Goal: Find specific page/section: Find specific page/section

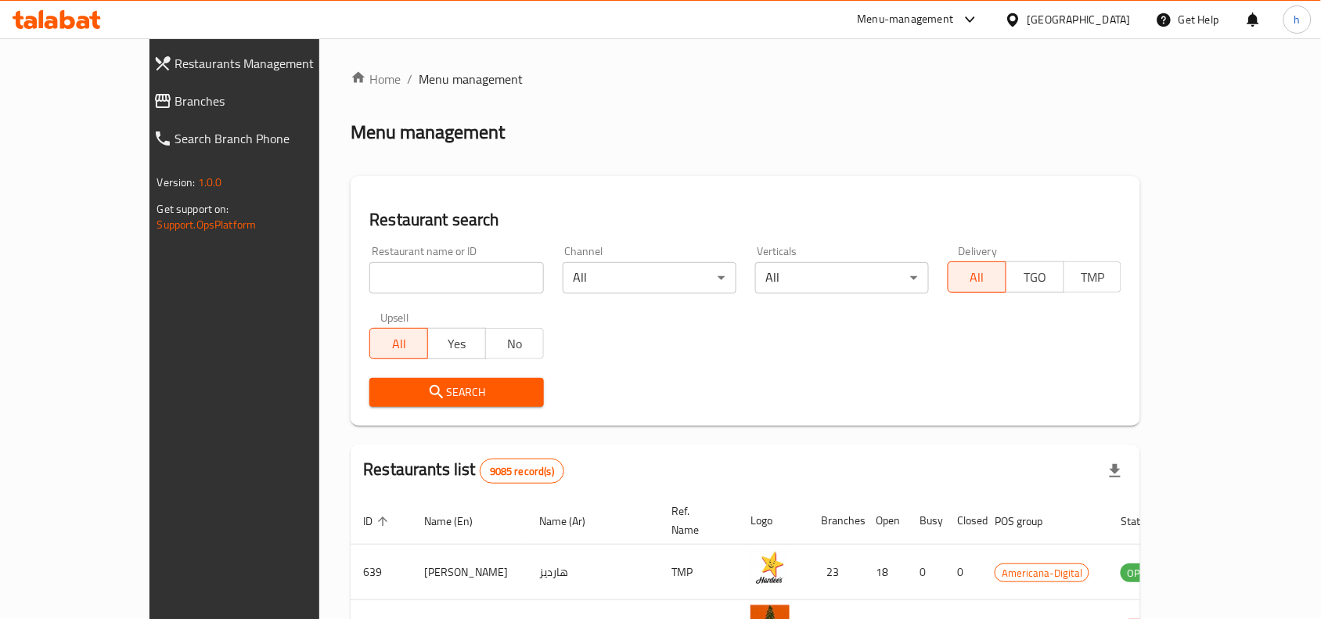
click at [175, 100] on span "Branches" at bounding box center [266, 101] width 182 height 19
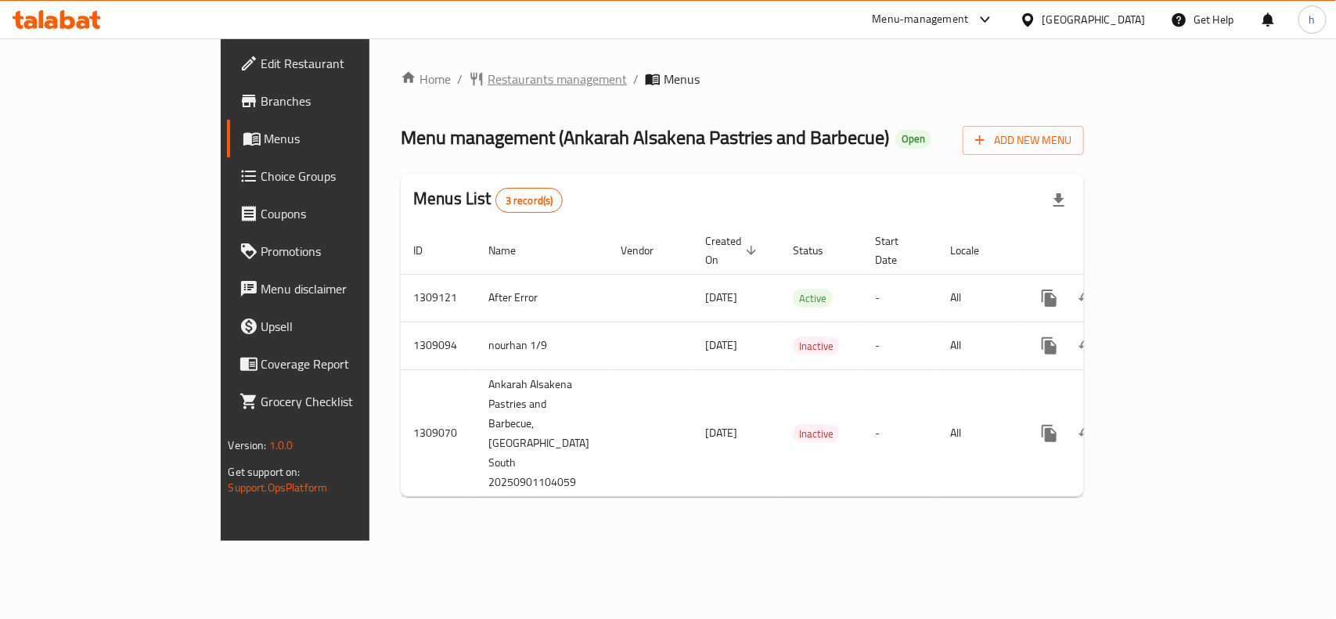
click at [488, 80] on span "Restaurants management" at bounding box center [557, 79] width 139 height 19
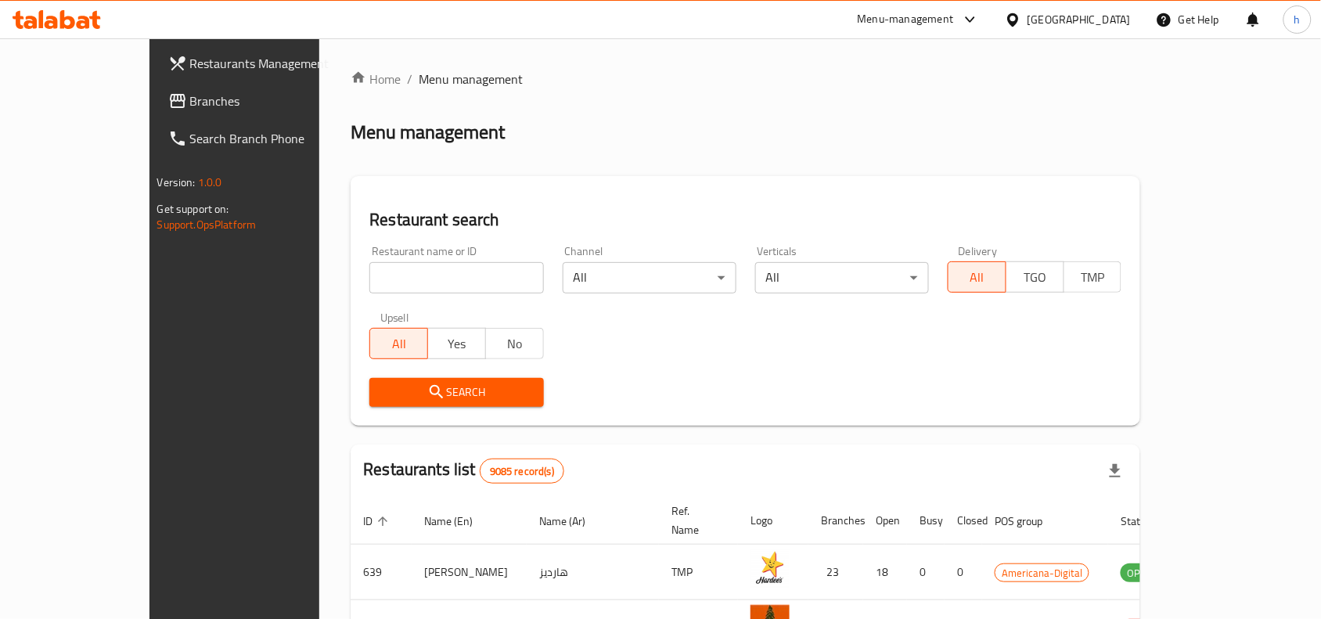
click at [405, 274] on input "search" at bounding box center [456, 277] width 174 height 31
paste input "705147"
type input "705147"
click at [369, 402] on button "Search" at bounding box center [456, 392] width 174 height 29
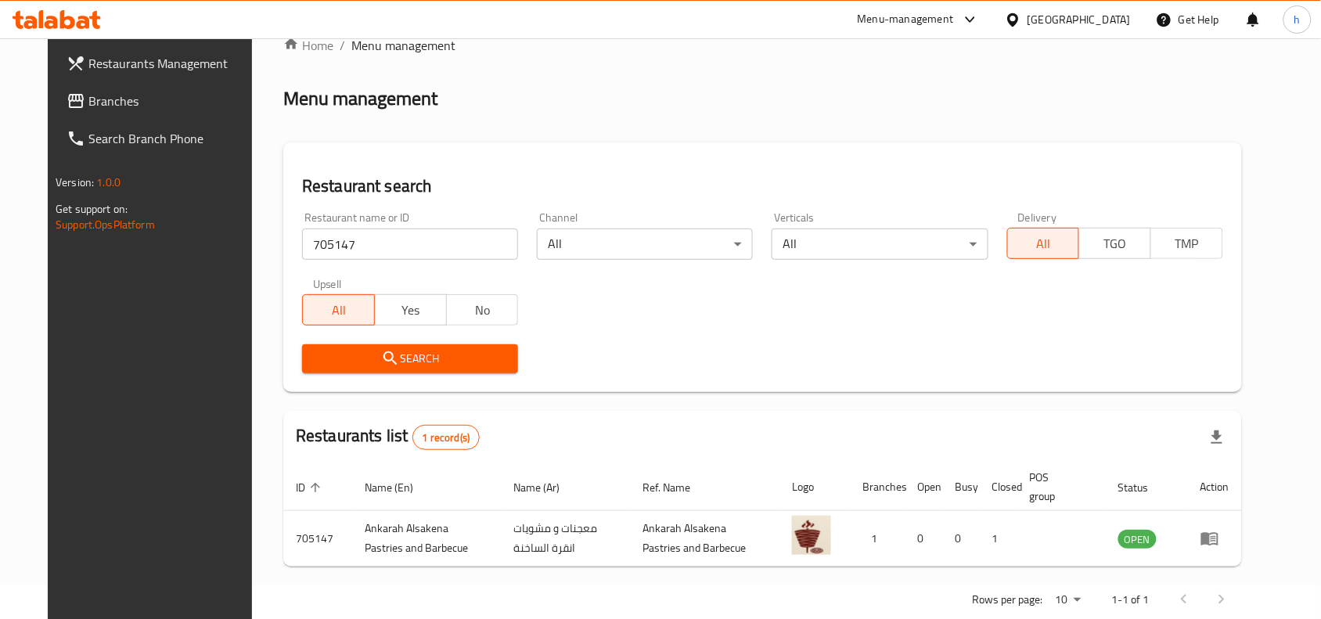
scroll to position [67, 0]
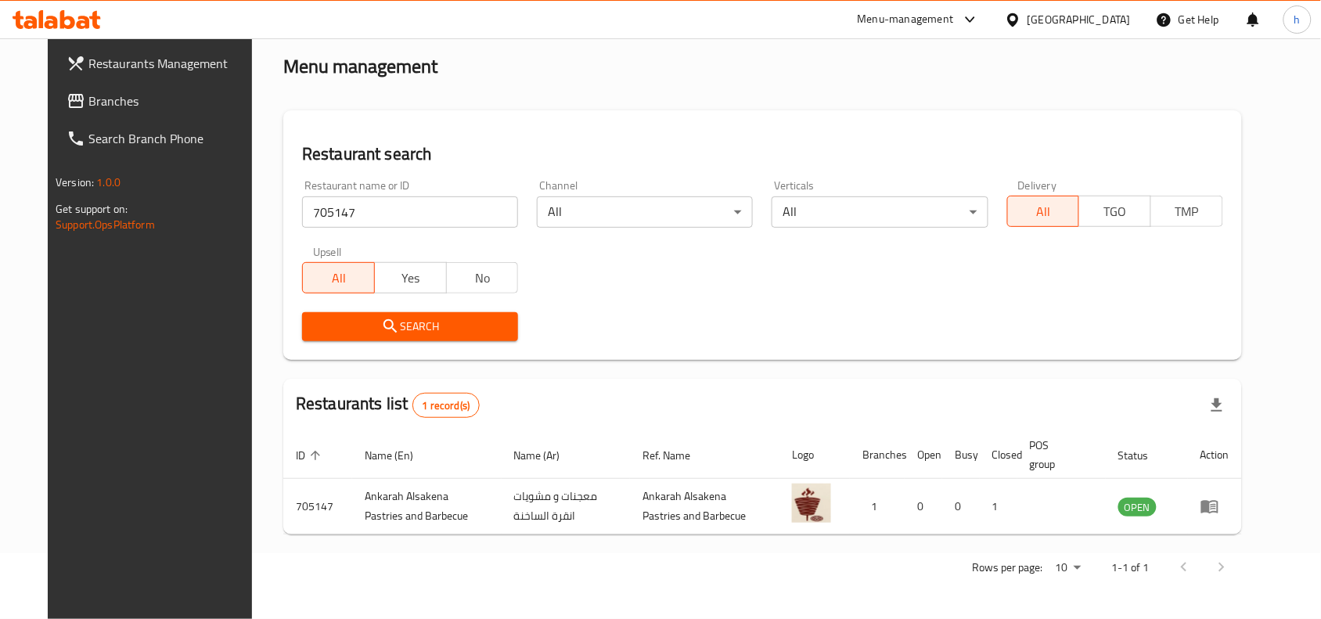
click at [1021, 17] on icon at bounding box center [1013, 20] width 16 height 16
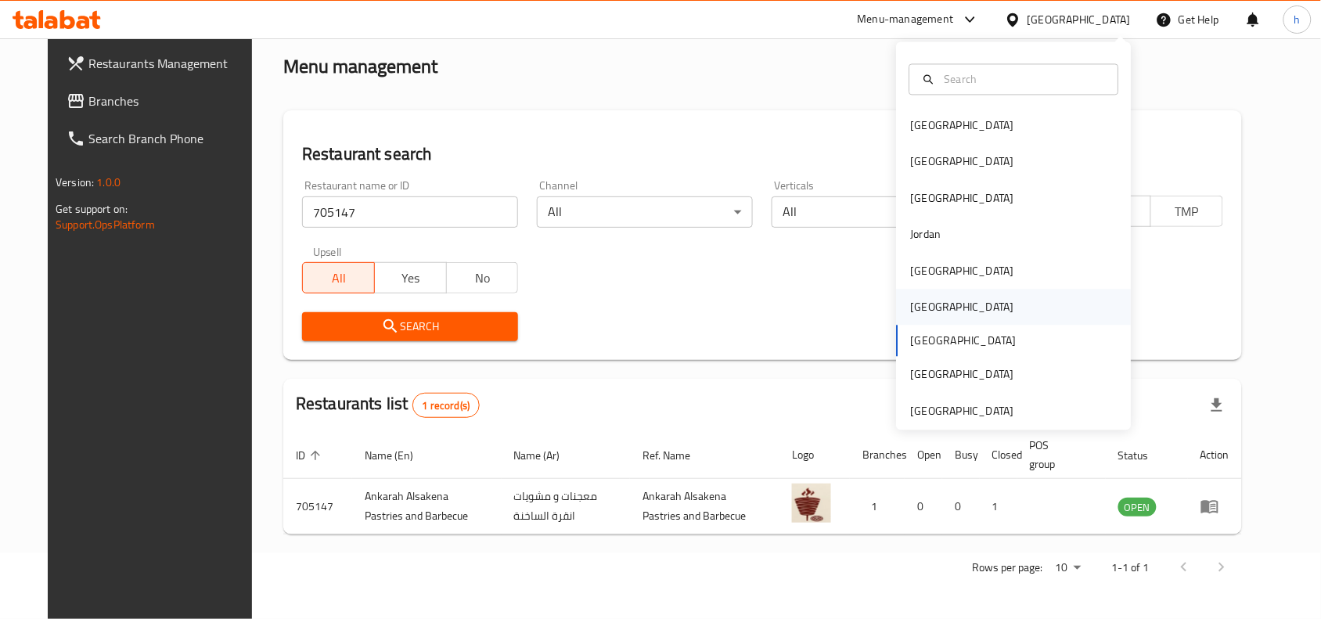
click at [912, 304] on div "[GEOGRAPHIC_DATA]" at bounding box center [962, 307] width 103 height 17
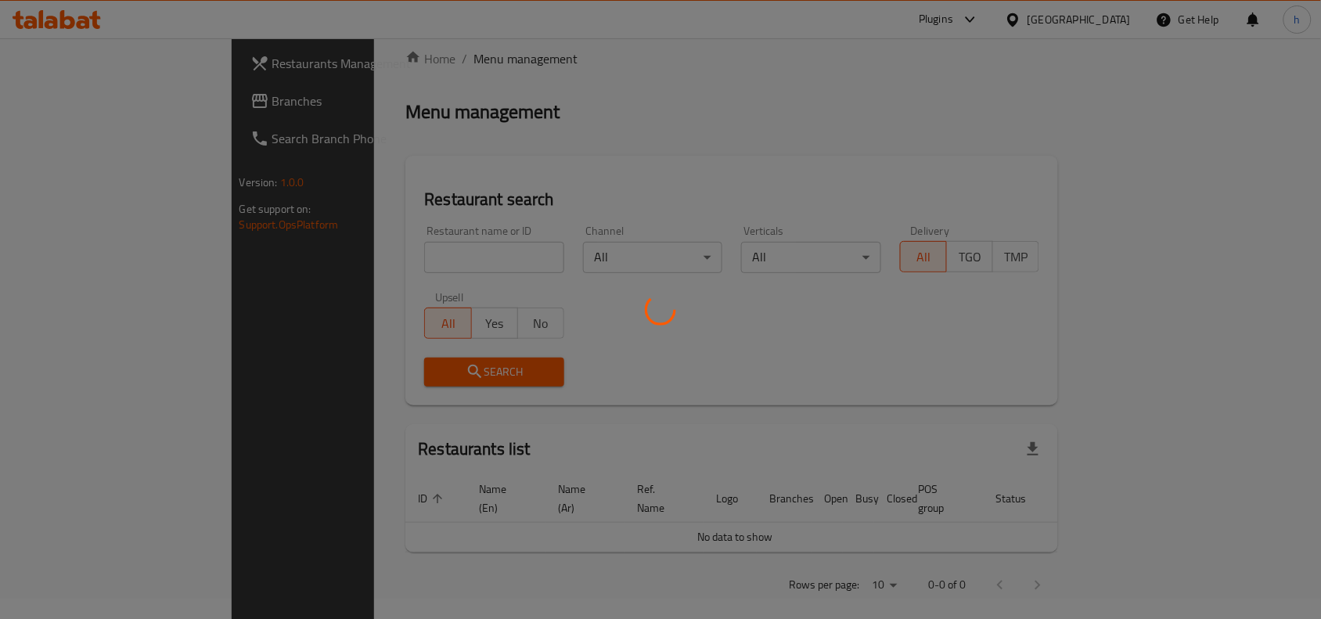
click at [88, 104] on div at bounding box center [660, 309] width 1321 height 619
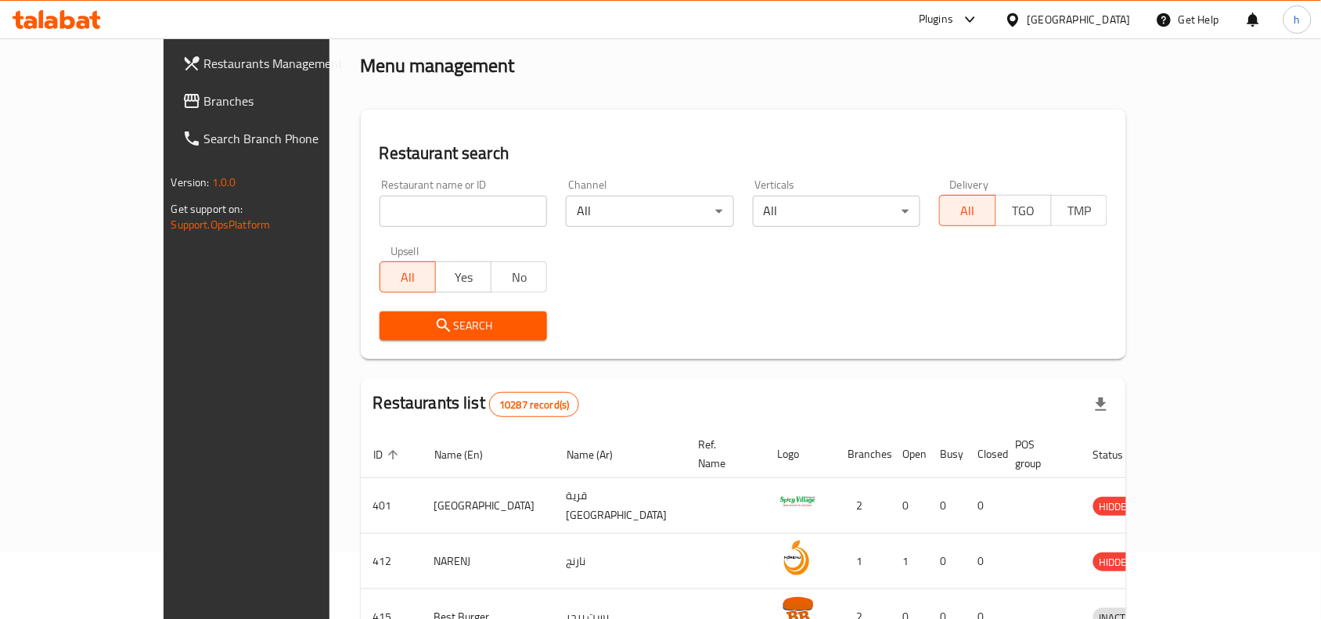
click at [204, 104] on span "Branches" at bounding box center [288, 101] width 168 height 19
